Goal: Information Seeking & Learning: Learn about a topic

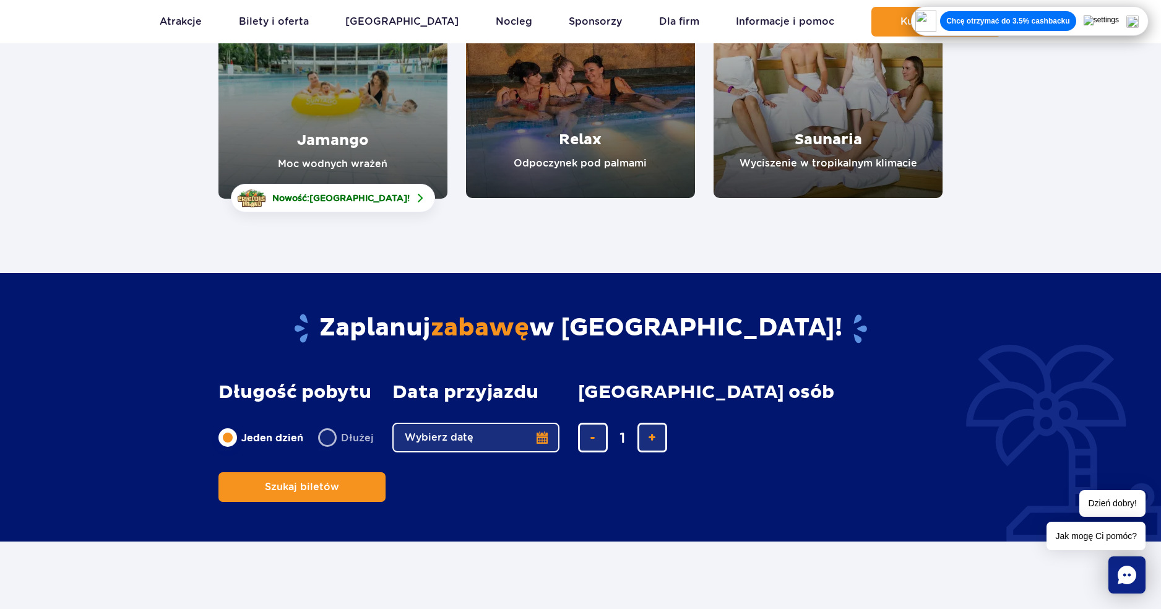
scroll to position [62, 0]
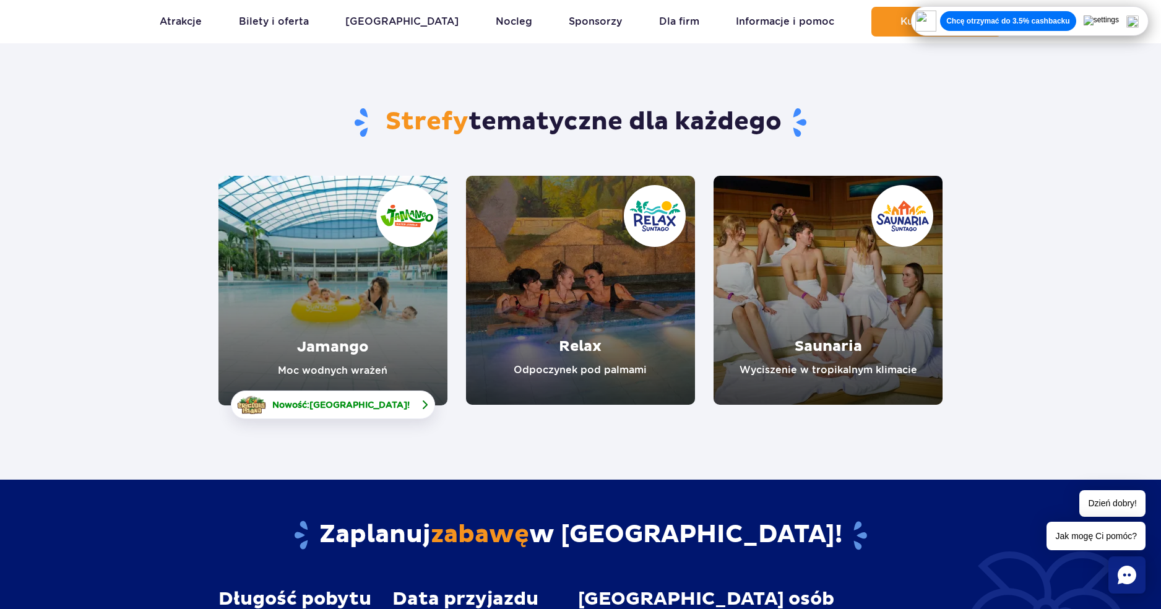
click at [390, 404] on span "[GEOGRAPHIC_DATA]" at bounding box center [358, 405] width 98 height 10
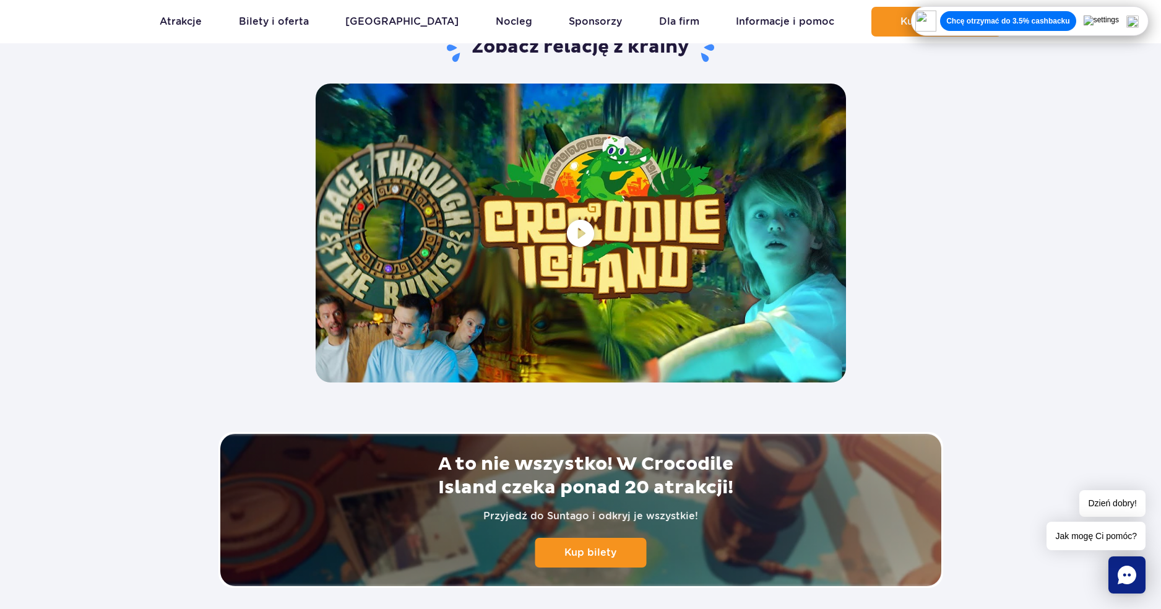
scroll to position [2413, 0]
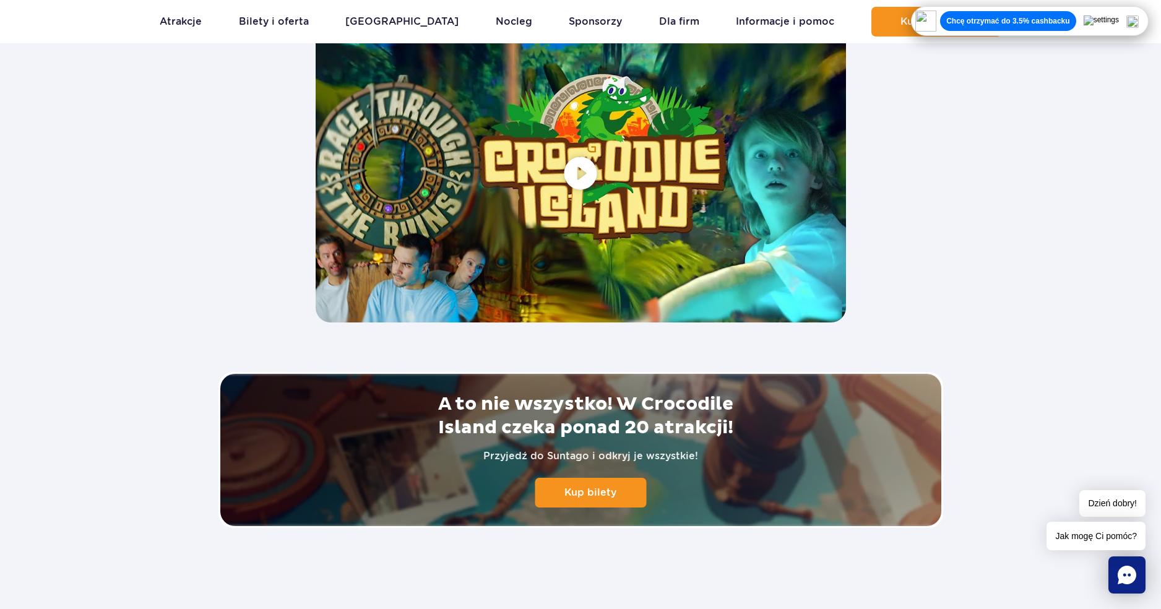
click at [549, 170] on span at bounding box center [581, 173] width 530 height 298
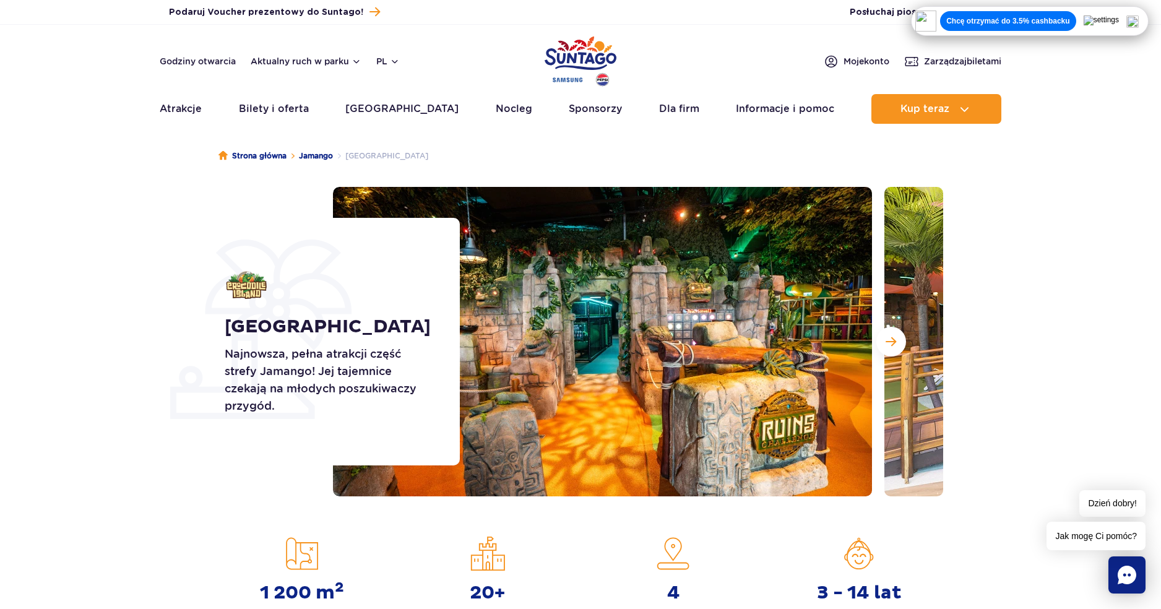
scroll to position [0, 0]
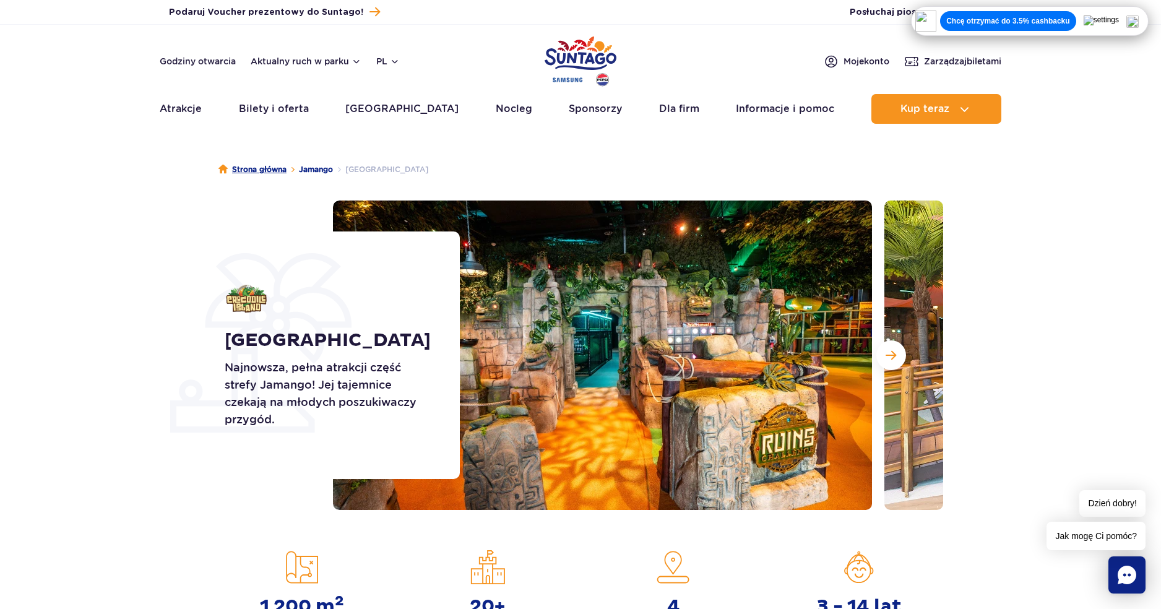
click at [263, 170] on link "Strona główna" at bounding box center [252, 169] width 68 height 12
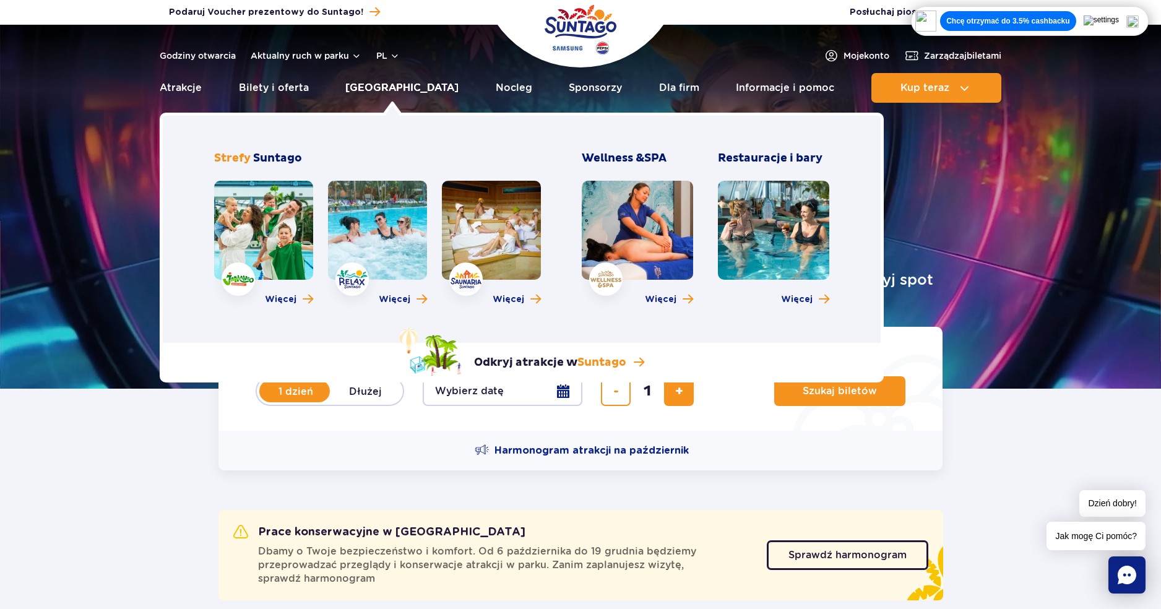
click at [390, 85] on link "[GEOGRAPHIC_DATA]" at bounding box center [401, 88] width 113 height 30
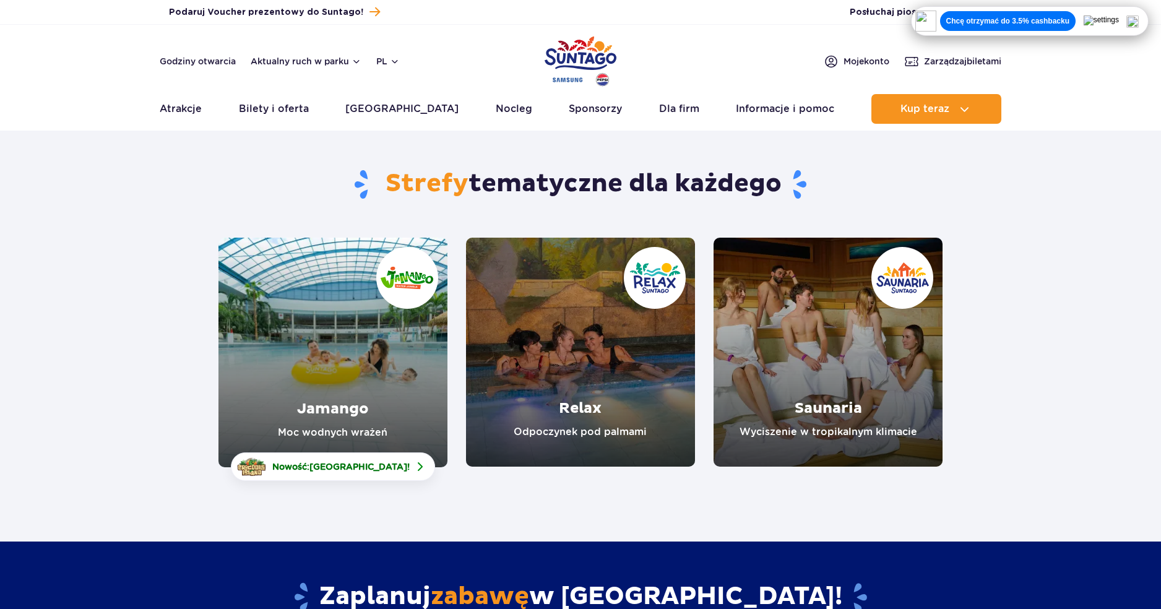
drag, startPoint x: 657, startPoint y: 106, endPoint x: 554, endPoint y: 80, distance: 105.8
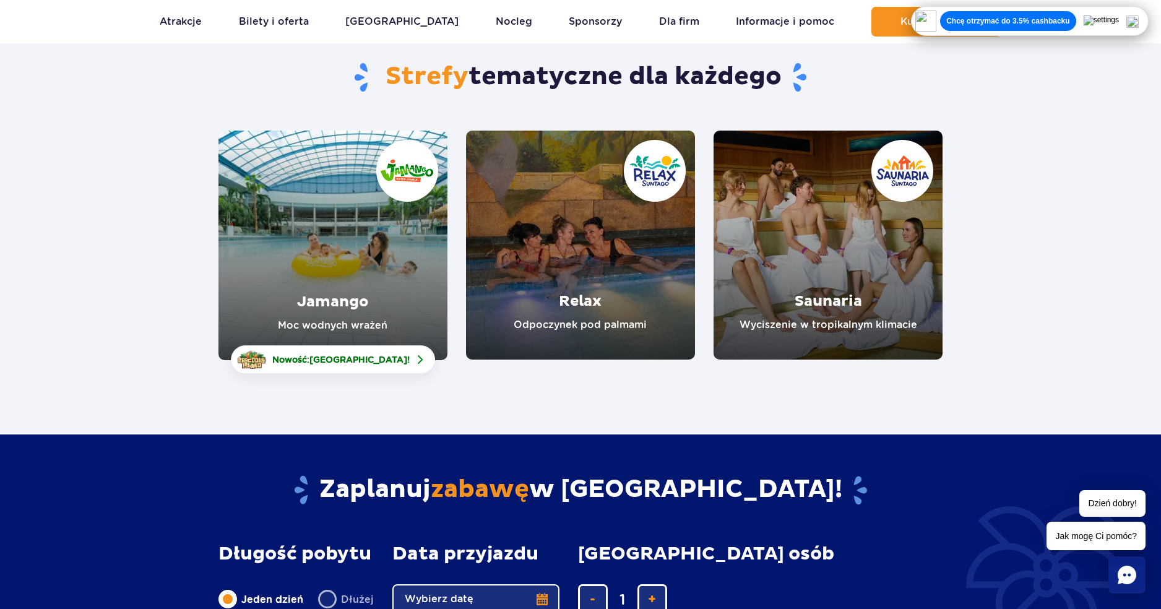
scroll to position [124, 0]
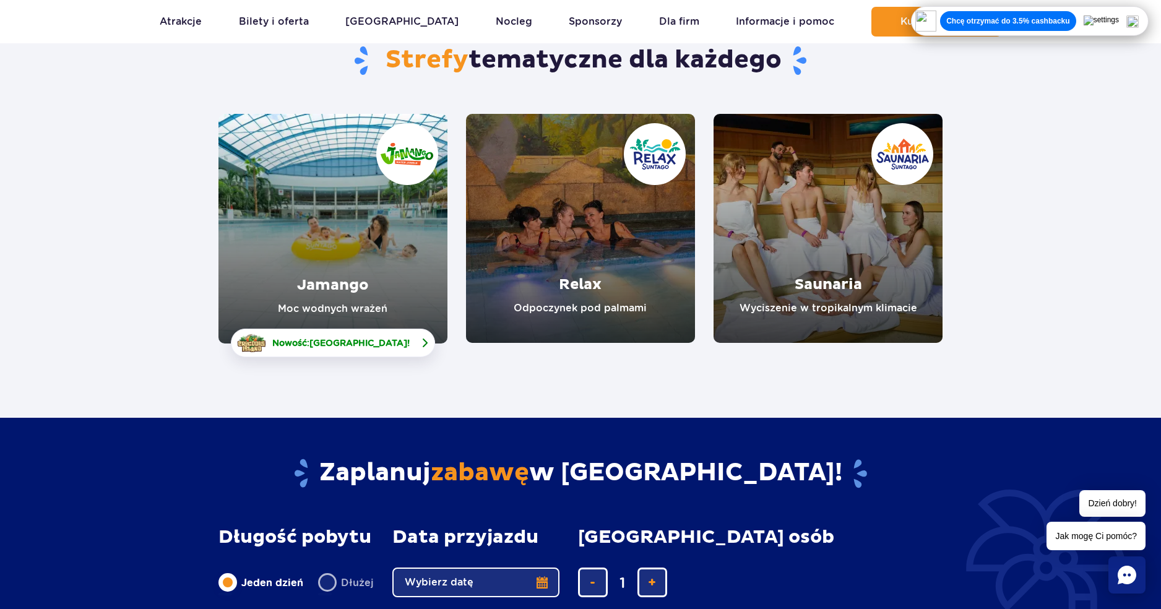
click at [357, 329] on link "Nowość: Crocodile Island !" at bounding box center [333, 343] width 204 height 28
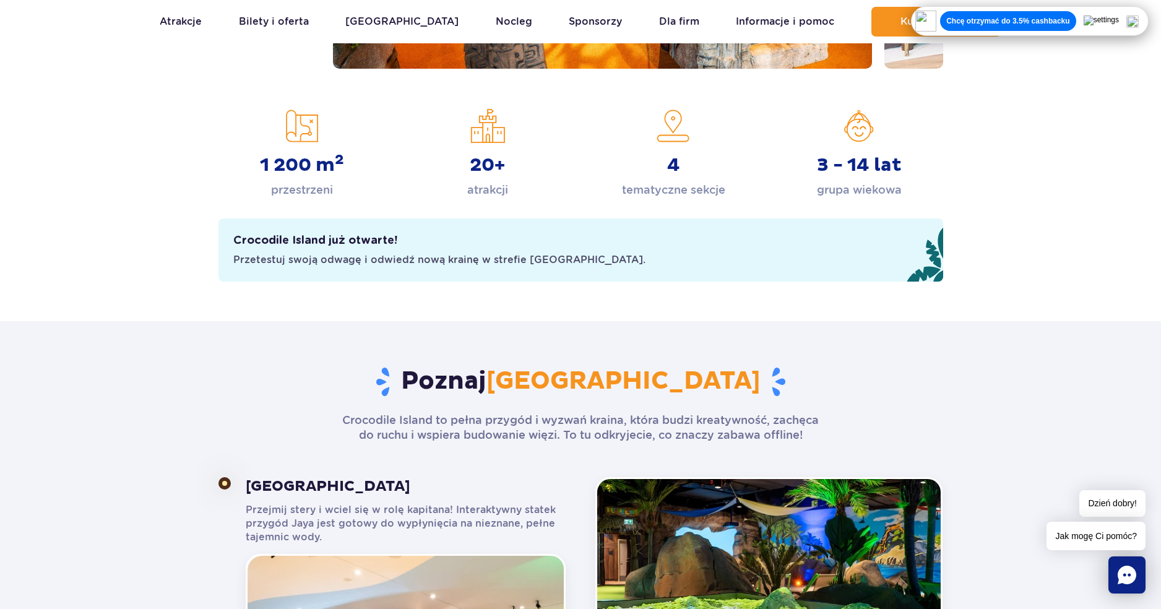
scroll to position [433, 0]
